Goal: Task Accomplishment & Management: Complete application form

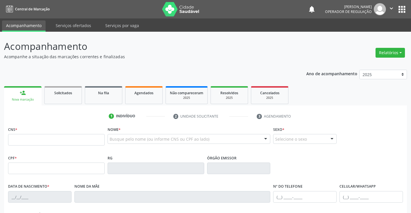
scroll to position [58, 0]
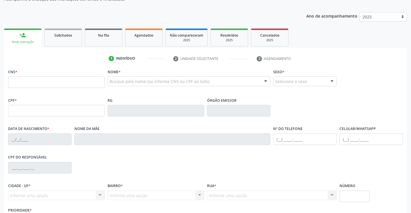
click at [36, 80] on input "text" at bounding box center [56, 82] width 97 height 12
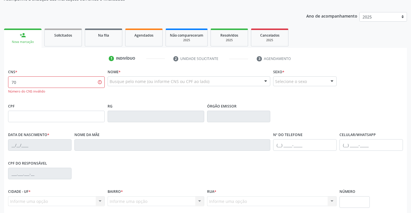
type input "7"
type input "700 3049 6610 6933"
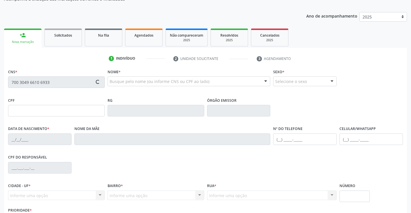
type input "32505863158403"
type input "16/04/1971"
type input "(74) 99930-3410"
type input "018.137.675-05"
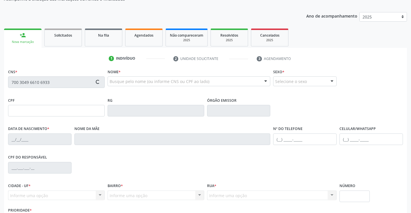
type input "S/N"
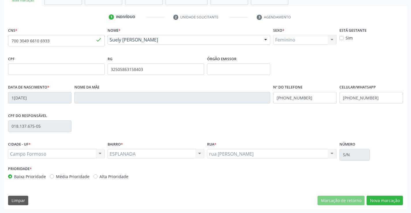
scroll to position [99, 0]
click at [377, 200] on button "Nova marcação" at bounding box center [384, 200] width 36 height 10
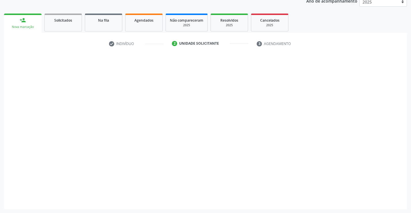
scroll to position [73, 0]
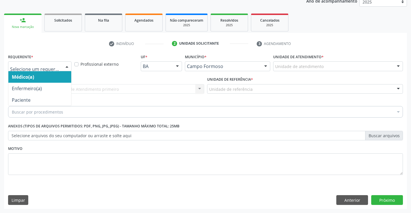
click at [67, 67] on div at bounding box center [67, 67] width 9 height 10
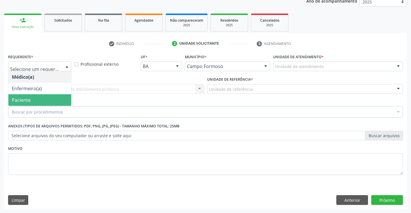
click at [32, 100] on span "Paciente" at bounding box center [39, 100] width 63 height 12
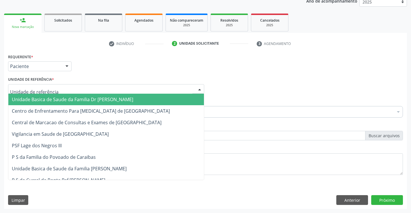
click at [54, 90] on div at bounding box center [106, 89] width 196 height 10
click at [95, 98] on span "Unidade Basica de Saude da Familia Dr [PERSON_NAME]" at bounding box center [72, 99] width 121 height 6
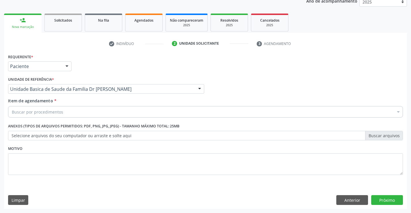
click at [76, 112] on div "Buscar por procedimentos" at bounding box center [205, 112] width 395 height 12
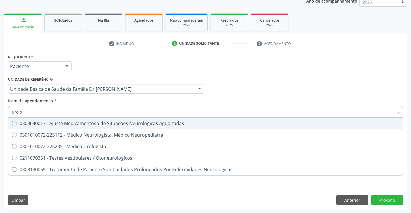
type input "urolog"
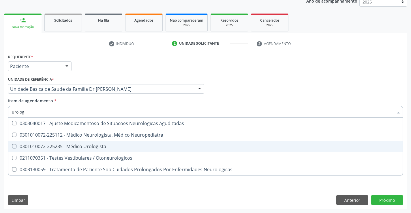
click at [80, 148] on div "0301010072-225285 - Médico Urologista" at bounding box center [205, 146] width 387 height 5
checkbox Urologista "true"
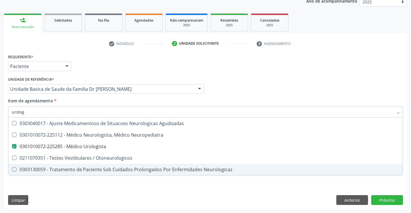
click at [61, 185] on div "Requerente * Paciente Médico(a) Enfermeiro(a) Paciente Nenhum resultado encontr…" at bounding box center [205, 130] width 403 height 157
checkbox Neuropediatra "true"
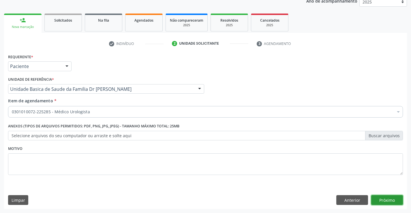
click at [376, 198] on button "Próximo" at bounding box center [387, 200] width 32 height 10
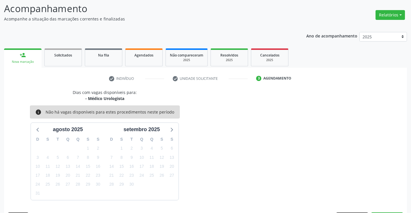
scroll to position [55, 0]
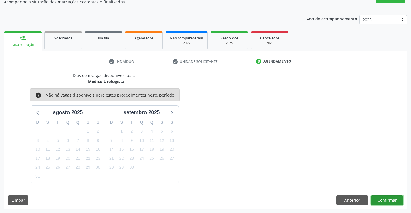
click at [386, 196] on button "Confirmar" at bounding box center [387, 200] width 32 height 10
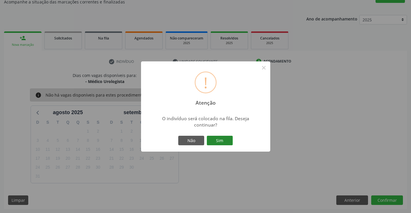
click at [225, 140] on button "Sim" at bounding box center [220, 141] width 26 height 10
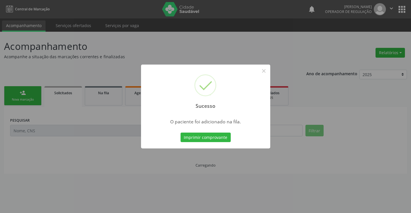
scroll to position [0, 0]
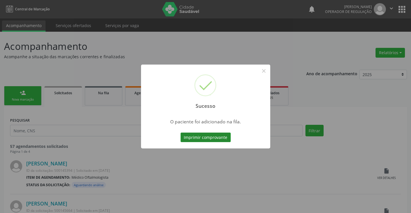
click at [223, 136] on button "Imprimir comprovante" at bounding box center [205, 138] width 50 height 10
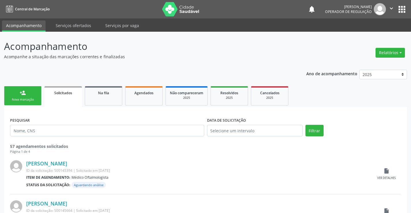
click at [33, 93] on link "person_add Nova marcação" at bounding box center [22, 95] width 37 height 19
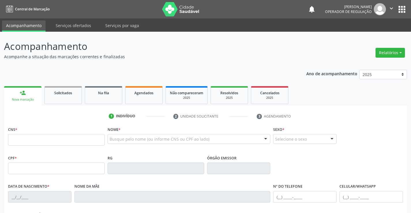
click at [33, 101] on div "Nova marcação" at bounding box center [22, 99] width 29 height 4
click at [20, 139] on input "text" at bounding box center [56, 140] width 97 height 12
type input "702 6062 4299 3746"
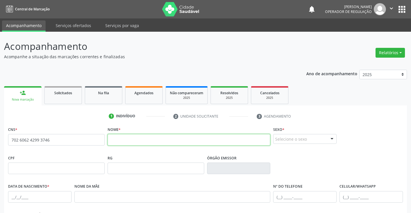
click at [122, 139] on input "text" at bounding box center [189, 140] width 163 height 12
type input "b"
type input "BENTO GUIMARES VIEIRA"
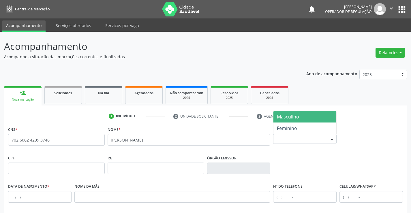
click at [303, 142] on div "Selecione o sexo" at bounding box center [304, 139] width 63 height 10
click at [307, 117] on span "Masculino" at bounding box center [304, 117] width 63 height 12
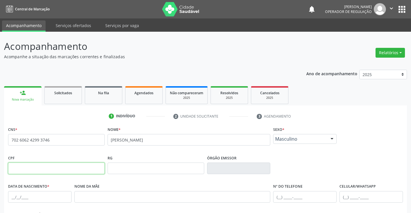
click at [54, 167] on input "text" at bounding box center [56, 169] width 97 height 12
type input "134.920.565-63"
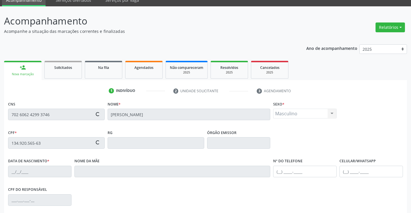
scroll to position [58, 0]
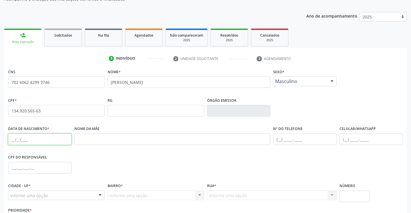
click at [31, 141] on input "text" at bounding box center [39, 139] width 63 height 12
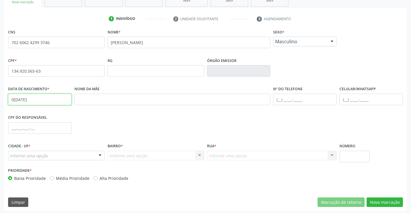
scroll to position [99, 0]
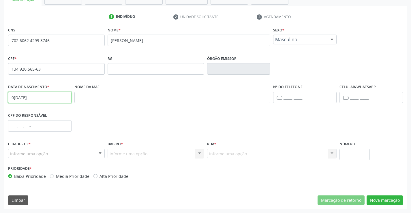
type input "[DATE]"
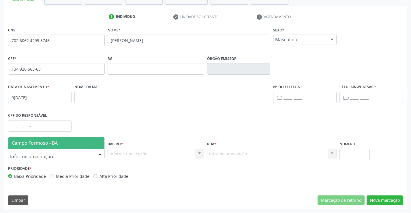
click at [100, 154] on div at bounding box center [100, 154] width 9 height 10
click at [93, 144] on span "Campo Formoso - BA" at bounding box center [56, 143] width 96 height 12
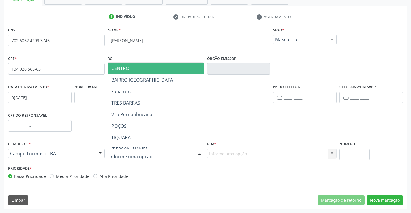
click at [174, 154] on div at bounding box center [156, 154] width 97 height 10
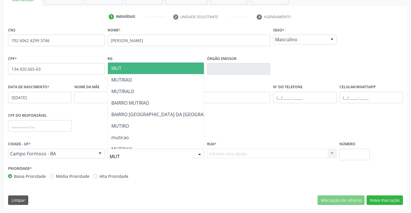
type input "MUTI"
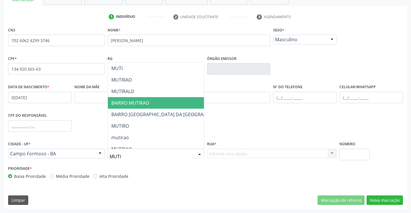
click at [166, 101] on span "BAIRRO MUTIRAO" at bounding box center [170, 103] width 125 height 12
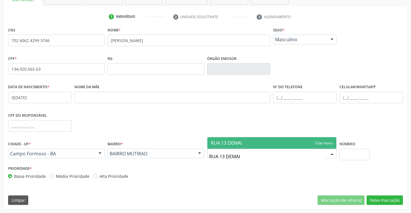
type input "RUA 13 DEMAIO"
click at [244, 143] on span "RUA 13 DEMAIO" at bounding box center [228, 143] width 34 height 6
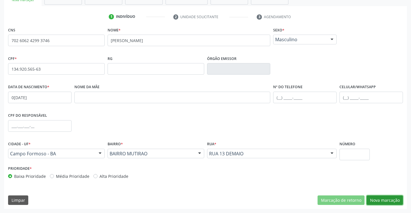
click at [391, 201] on button "Nova marcação" at bounding box center [384, 200] width 36 height 10
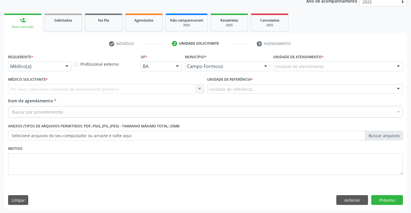
scroll to position [73, 0]
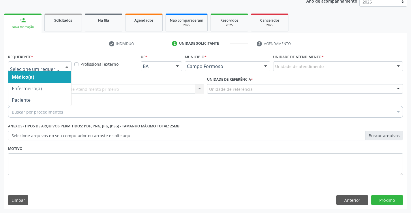
click at [61, 67] on div at bounding box center [39, 66] width 63 height 10
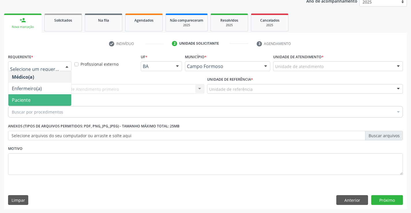
drag, startPoint x: 28, startPoint y: 99, endPoint x: 33, endPoint y: 85, distance: 15.3
click at [28, 99] on span "Paciente" at bounding box center [21, 100] width 19 height 6
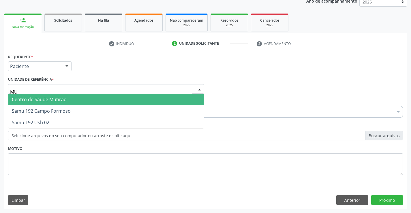
type input "MUT"
click at [43, 100] on span "Centro de Saude Mutirao" at bounding box center [39, 99] width 55 height 6
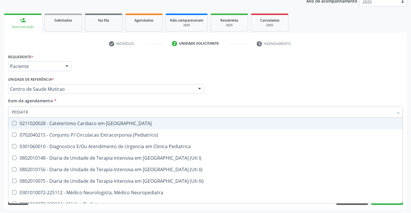
type input "PEDIATRA"
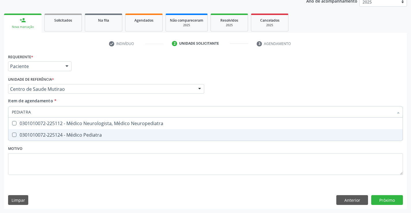
click at [85, 135] on div "0301010072-225124 - Médico Pediatra" at bounding box center [205, 135] width 387 height 5
checkbox Pediatra "true"
click at [54, 151] on div "Requerente * Paciente Médico(a) Enfermeiro(a) Paciente Nenhum resultado encontr…" at bounding box center [205, 117] width 395 height 131
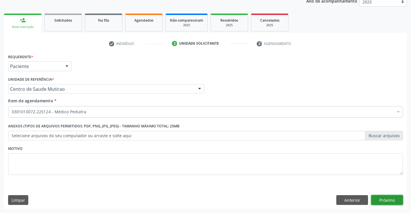
click at [385, 200] on button "Próximo" at bounding box center [387, 200] width 32 height 10
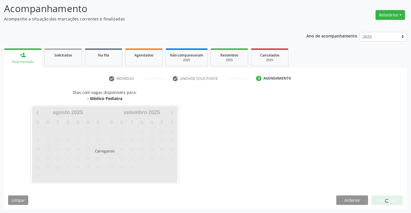
scroll to position [38, 0]
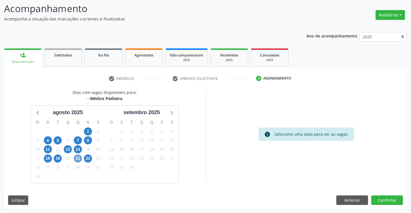
click at [76, 158] on span "21" at bounding box center [78, 158] width 8 height 8
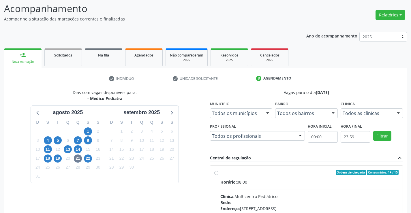
click at [220, 173] on label "Ordem de chegada Consumidos: 14 / 15 Horário: 08:00 Clínica: Multicentro Pediát…" at bounding box center [309, 214] width 178 height 88
click at [216, 173] on input "Ordem de chegada Consumidos: 14 / 15 Horário: 08:00 Clínica: Multicentro Pediát…" at bounding box center [216, 172] width 4 height 5
radio input "true"
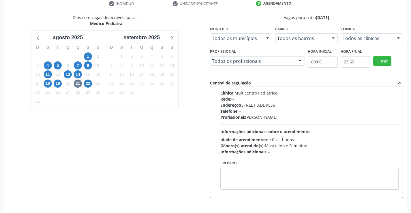
scroll to position [131, 0]
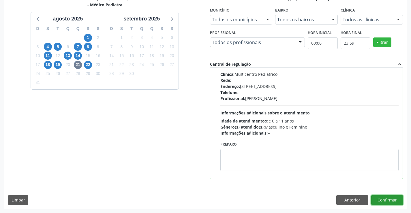
click at [388, 201] on button "Confirmar" at bounding box center [387, 200] width 32 height 10
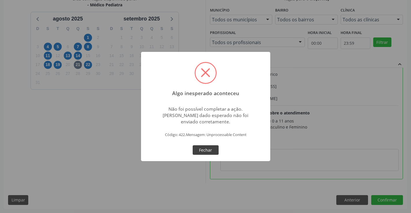
click at [207, 148] on button "Fechar" at bounding box center [206, 150] width 26 height 10
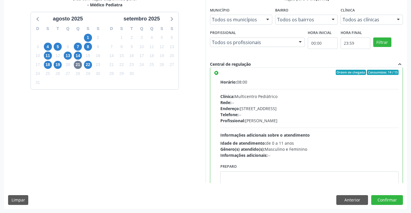
scroll to position [0, 0]
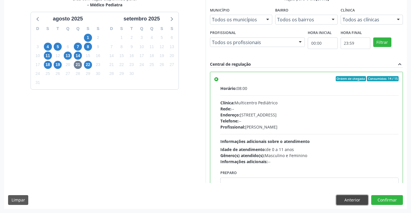
click at [344, 197] on button "Anterior" at bounding box center [352, 200] width 32 height 10
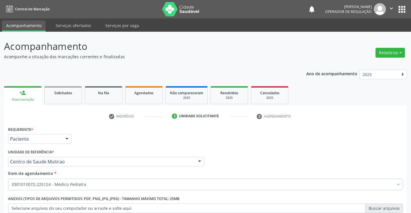
click at [391, 8] on icon "" at bounding box center [391, 8] width 6 height 6
click at [366, 35] on link "Sair" at bounding box center [377, 35] width 40 height 8
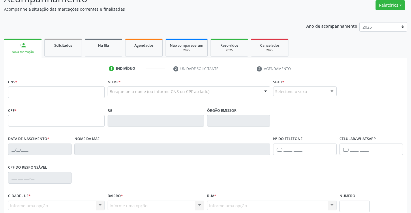
scroll to position [58, 0]
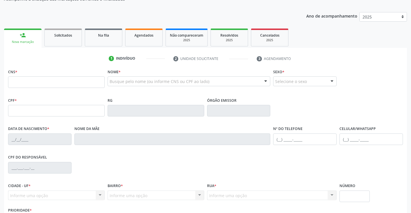
click at [24, 81] on input "text" at bounding box center [56, 82] width 97 height 12
type input "702 6062 4299 3746"
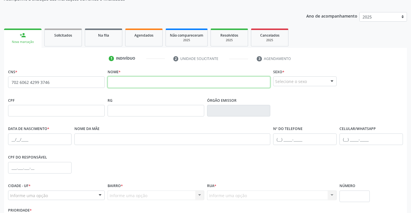
click at [148, 82] on input "text" at bounding box center [189, 82] width 163 height 12
type input "[PERSON_NAME]"
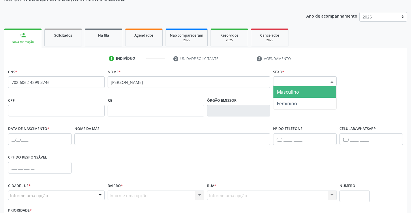
click at [326, 79] on div "Selecione o sexo" at bounding box center [304, 81] width 63 height 10
click at [296, 92] on span "Masculino" at bounding box center [288, 92] width 22 height 6
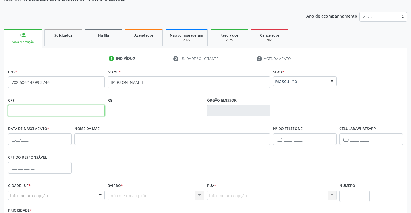
click at [35, 111] on input "text" at bounding box center [56, 111] width 97 height 12
type input "134.920.565-63"
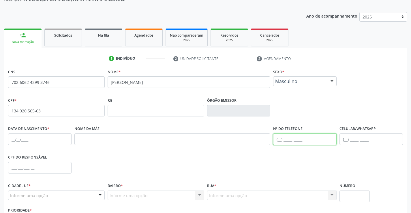
click at [281, 140] on input "text" at bounding box center [304, 139] width 63 height 12
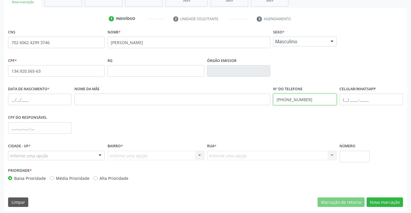
scroll to position [99, 0]
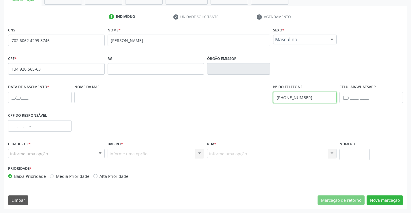
type input "[PHONE_NUMBER]"
click at [20, 98] on input "text" at bounding box center [39, 98] width 63 height 12
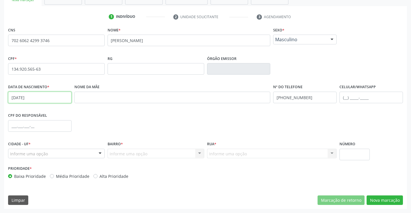
type input "[DATE]"
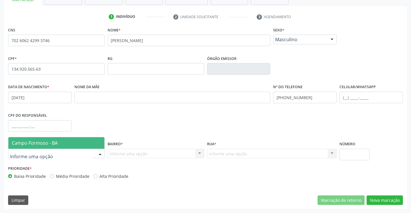
click at [101, 153] on div at bounding box center [100, 154] width 9 height 10
click at [77, 146] on span "Campo Formoso - BA" at bounding box center [56, 143] width 96 height 12
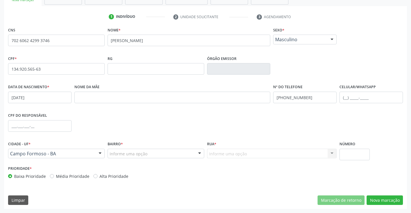
click at [194, 154] on div "Informe uma opção" at bounding box center [156, 154] width 97 height 10
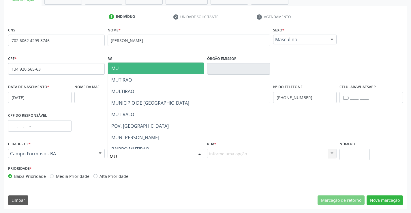
type input "MUT"
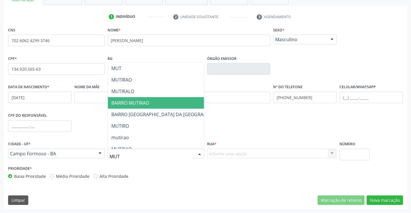
click at [152, 102] on span "BAIRRO MUTIRAO" at bounding box center [170, 103] width 125 height 12
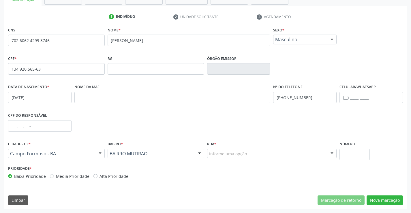
click at [254, 155] on div "Informe uma opção" at bounding box center [272, 154] width 130 height 10
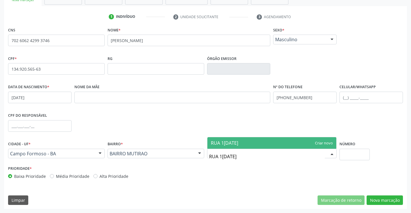
type input "RUA [DATE]"
click at [270, 144] on span "RUA [DATE]" at bounding box center [271, 143] width 129 height 12
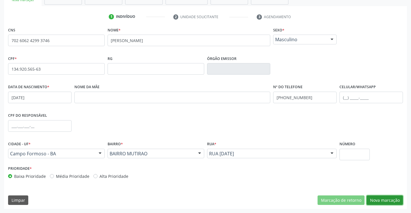
click at [389, 200] on button "Nova marcação" at bounding box center [384, 200] width 36 height 10
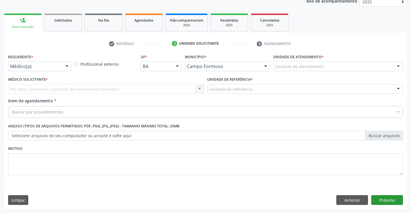
scroll to position [73, 0]
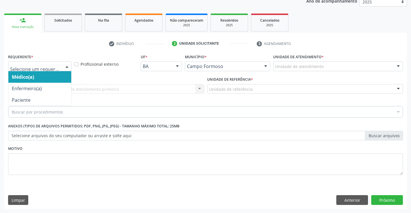
click at [60, 65] on div at bounding box center [39, 66] width 63 height 10
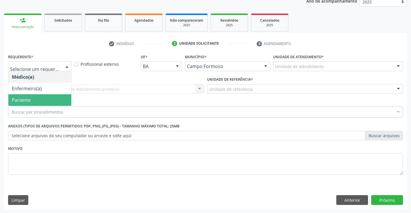
click at [49, 101] on span "Paciente" at bounding box center [39, 100] width 63 height 12
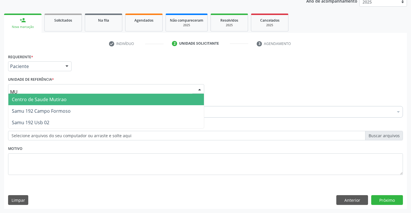
type input "MUT"
click at [53, 95] on span "Centro de Saude Mutirao" at bounding box center [105, 100] width 195 height 12
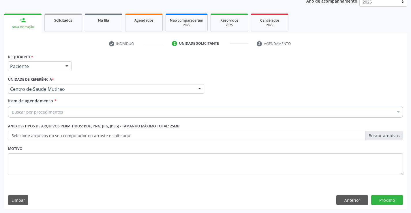
click at [63, 111] on div "Buscar por procedimentos" at bounding box center [205, 112] width 395 height 12
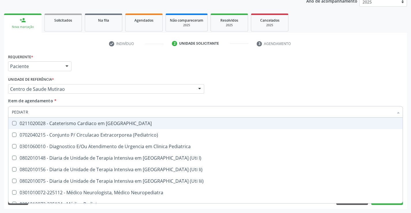
type input "PEDIATRA"
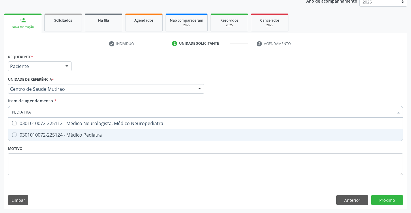
click at [69, 131] on span "0301010072-225124 - Médico Pediatra" at bounding box center [205, 135] width 394 height 12
checkbox Pediatra "true"
click at [71, 148] on div "Requerente * Paciente Médico(a) Enfermeiro(a) Paciente Nenhum resultado encontr…" at bounding box center [205, 117] width 395 height 131
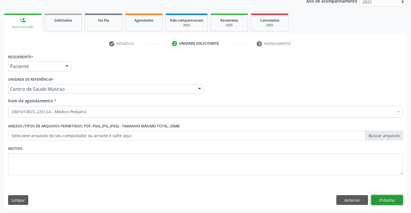
click at [376, 198] on button "Próximo" at bounding box center [387, 200] width 32 height 10
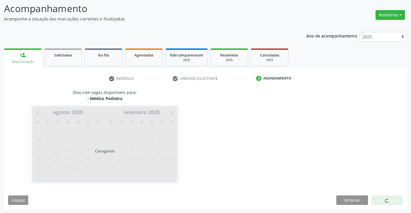
scroll to position [38, 0]
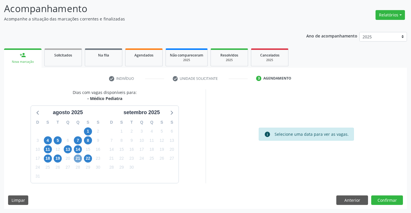
click at [76, 158] on span "21" at bounding box center [78, 158] width 8 height 8
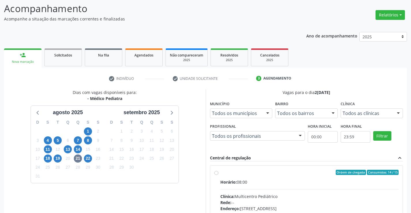
click at [220, 174] on label "Ordem de chegada Consumidos: 14 / 15 Horário: 08:00 Clínica: Multicentro Pediát…" at bounding box center [309, 214] width 178 height 88
click at [216, 174] on input "Ordem de chegada Consumidos: 14 / 15 Horário: 08:00 Clínica: Multicentro Pediát…" at bounding box center [216, 172] width 4 height 5
radio input "true"
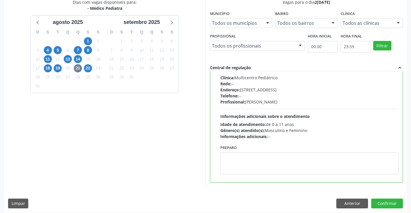
scroll to position [131, 0]
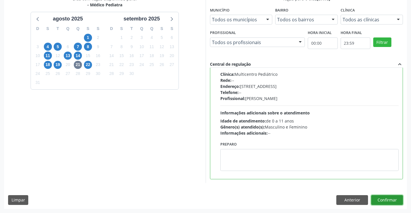
click at [383, 198] on button "Confirmar" at bounding box center [387, 200] width 32 height 10
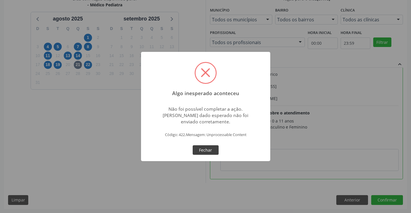
click at [208, 145] on button "Fechar" at bounding box center [206, 150] width 26 height 10
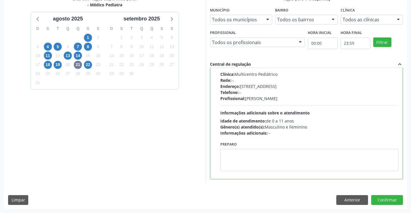
scroll to position [16, 0]
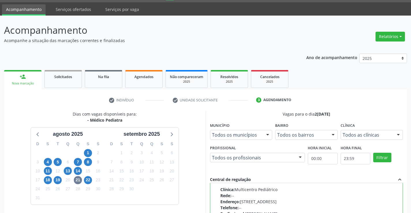
click at [34, 78] on link "person_add Nova marcação" at bounding box center [22, 79] width 37 height 19
click at [61, 81] on link "Solicitados" at bounding box center [62, 79] width 37 height 18
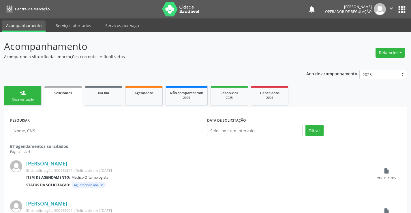
click at [39, 98] on link "person_add Nova marcação" at bounding box center [22, 95] width 37 height 19
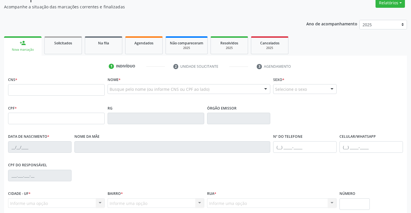
scroll to position [58, 0]
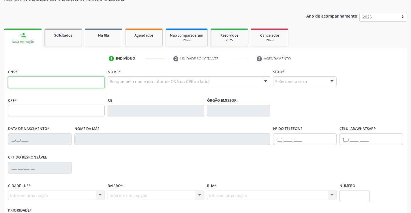
click at [31, 83] on input "text" at bounding box center [56, 82] width 97 height 12
type input "700 8069 5848 6584"
type input "0447570773"
type input "[DATE]"
type input "[PHONE_NUMBER]"
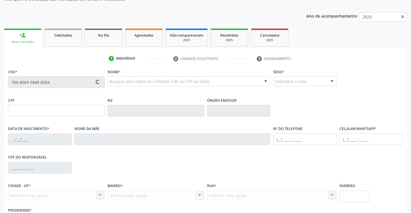
type input "S/N"
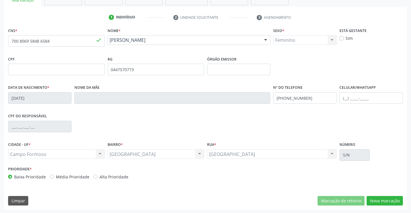
scroll to position [99, 0]
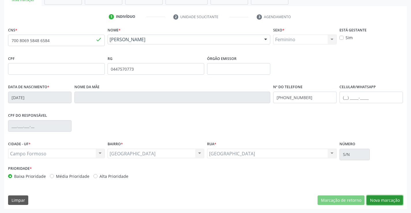
click at [380, 200] on button "Nova marcação" at bounding box center [384, 200] width 36 height 10
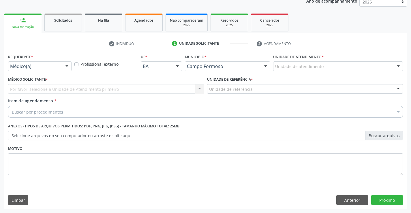
scroll to position [73, 0]
click at [67, 66] on div at bounding box center [67, 67] width 9 height 10
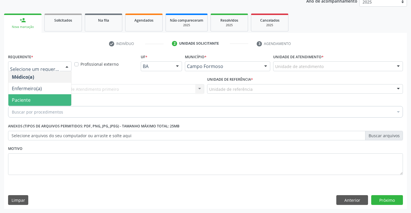
click at [45, 97] on span "Paciente" at bounding box center [39, 100] width 63 height 12
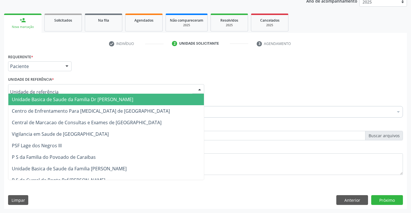
click at [64, 88] on div at bounding box center [106, 89] width 196 height 10
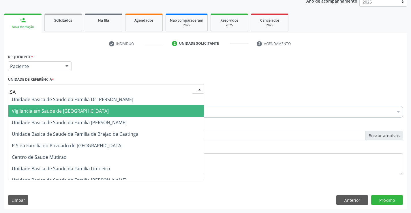
type input "SAO"
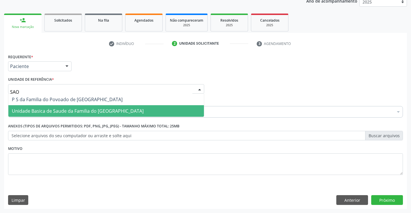
click at [94, 111] on span "Unidade Basica de Saude da Familia do [GEOGRAPHIC_DATA]" at bounding box center [78, 111] width 132 height 6
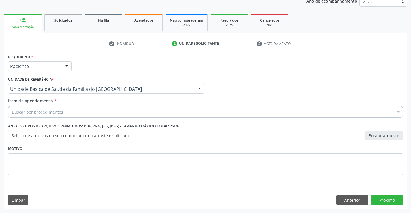
click at [67, 113] on div "Buscar por procedimentos" at bounding box center [205, 112] width 395 height 12
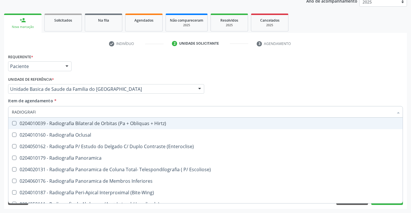
type input "RADIOGRAFIA"
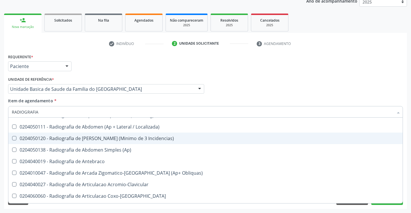
scroll to position [86, 0]
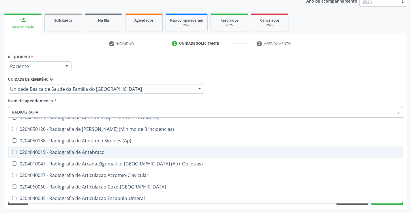
click at [96, 151] on div "0204040019 - Radiografia de Antebraco" at bounding box center [205, 152] width 387 height 5
checkbox Antebraco "true"
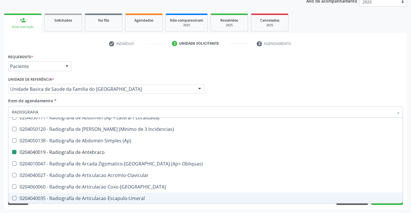
click at [166, 208] on div "Requerente * Paciente Médico(a) Enfermeiro(a) Paciente Nenhum resultado encontr…" at bounding box center [205, 130] width 403 height 157
checkbox Oclusal "true"
checkbox Antebraco "false"
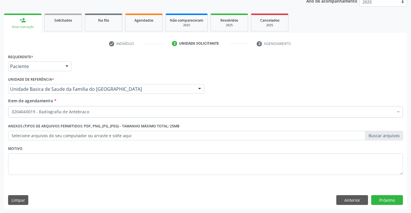
scroll to position [0, 0]
click at [392, 201] on button "Próximo" at bounding box center [387, 200] width 32 height 10
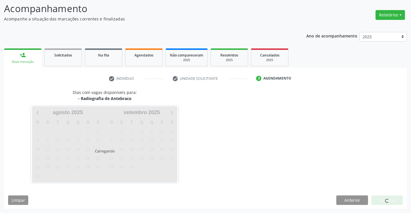
scroll to position [38, 0]
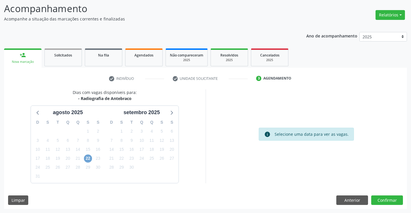
click at [87, 159] on span "22" at bounding box center [88, 158] width 8 height 8
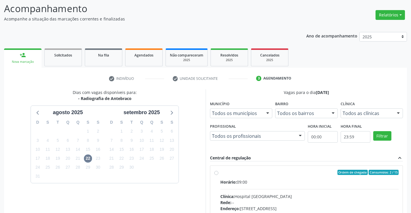
click at [220, 174] on label "Ordem de chegada Consumidos: 2 / 15 Horário: 09:00 Clínica: Hospital [GEOGRAPHI…" at bounding box center [309, 214] width 178 height 88
click at [215, 174] on input "Ordem de chegada Consumidos: 2 / 15 Horário: 09:00 Clínica: Hospital [GEOGRAPHI…" at bounding box center [216, 172] width 4 height 5
radio input "true"
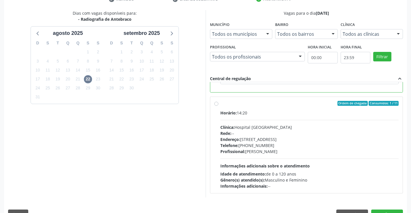
scroll to position [124, 0]
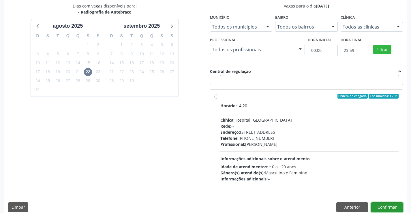
click at [386, 206] on button "Confirmar" at bounding box center [387, 207] width 32 height 10
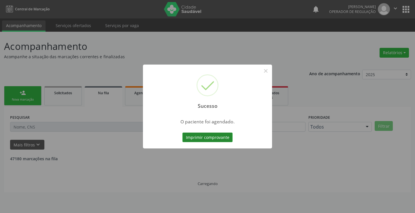
click at [227, 137] on button "Imprimir comprovante" at bounding box center [207, 138] width 50 height 10
